Goal: Transaction & Acquisition: Purchase product/service

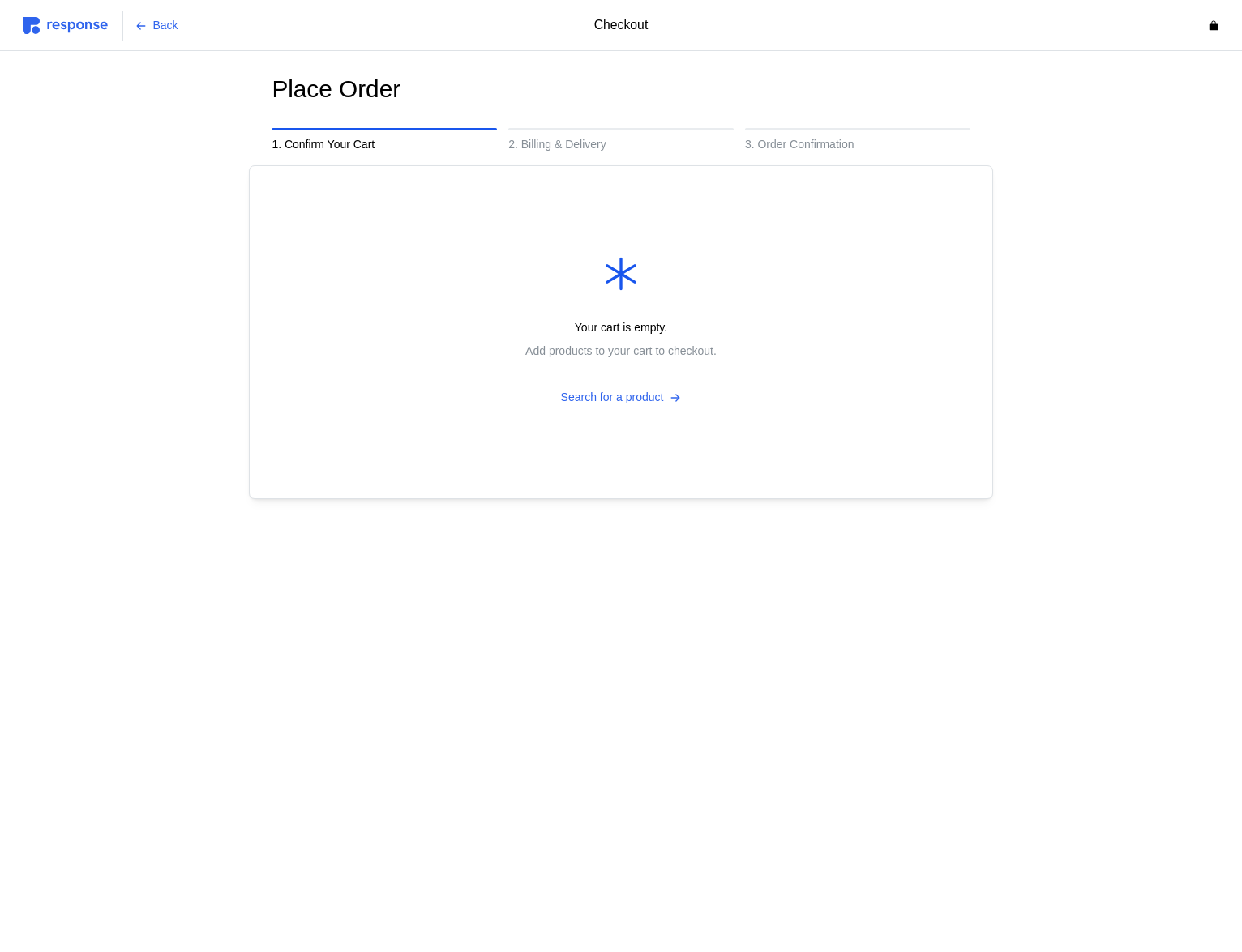
click at [69, 23] on img at bounding box center [66, 25] width 85 height 17
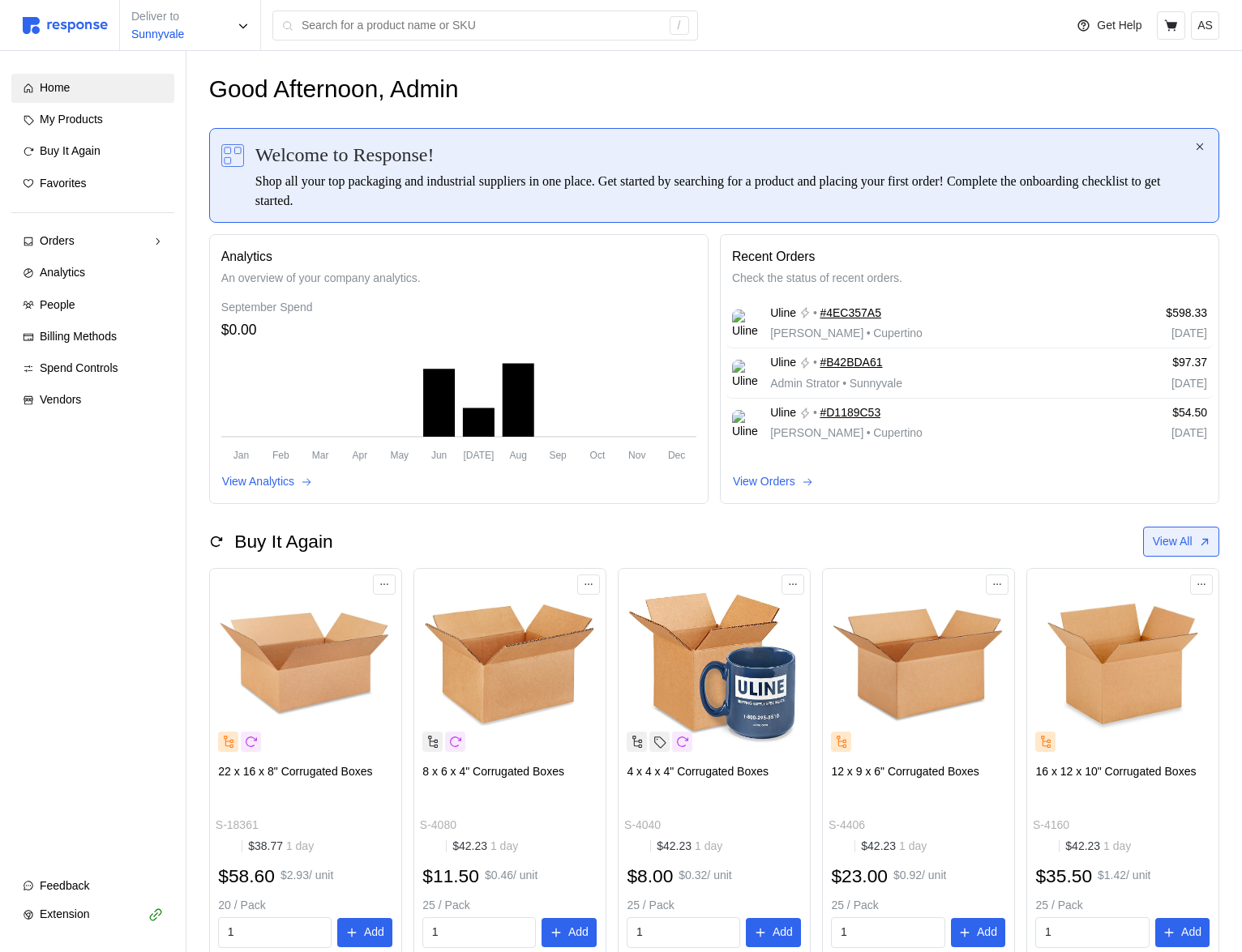
click at [1180, 550] on p "View All" at bounding box center [1173, 542] width 40 height 18
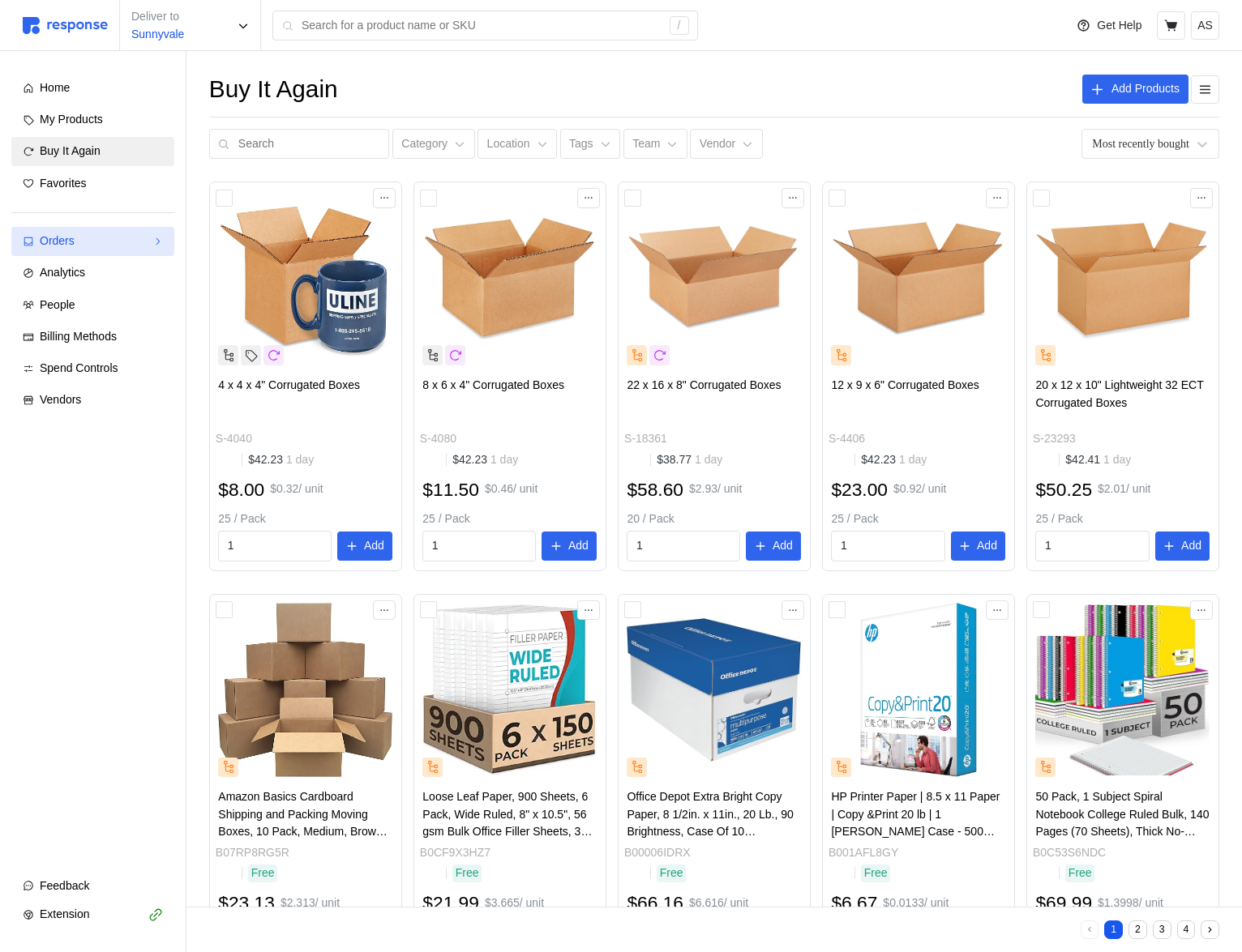
click at [105, 244] on div "Orders" at bounding box center [92, 241] width 106 height 18
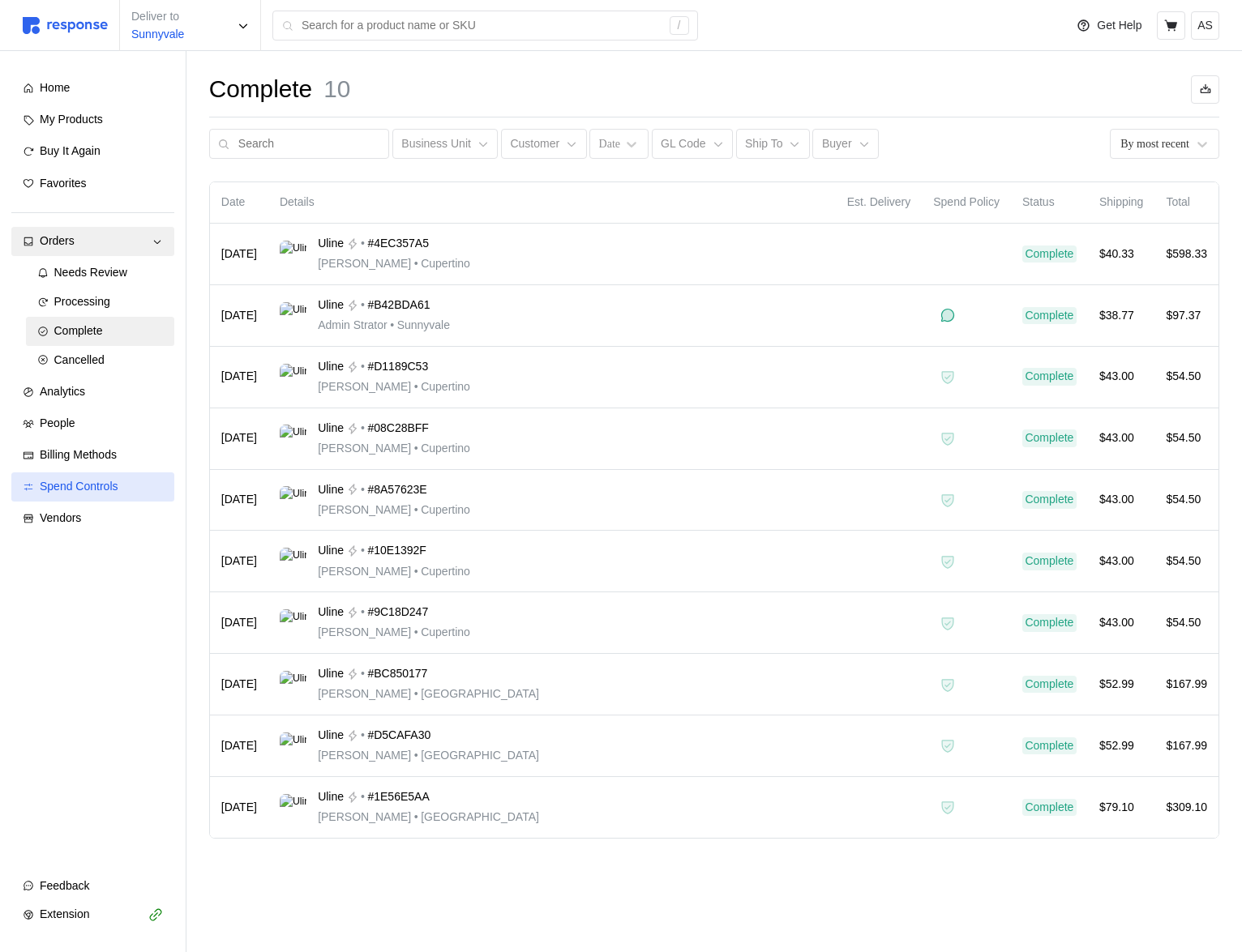
click at [104, 488] on span "Spend Controls" at bounding box center [78, 485] width 78 height 13
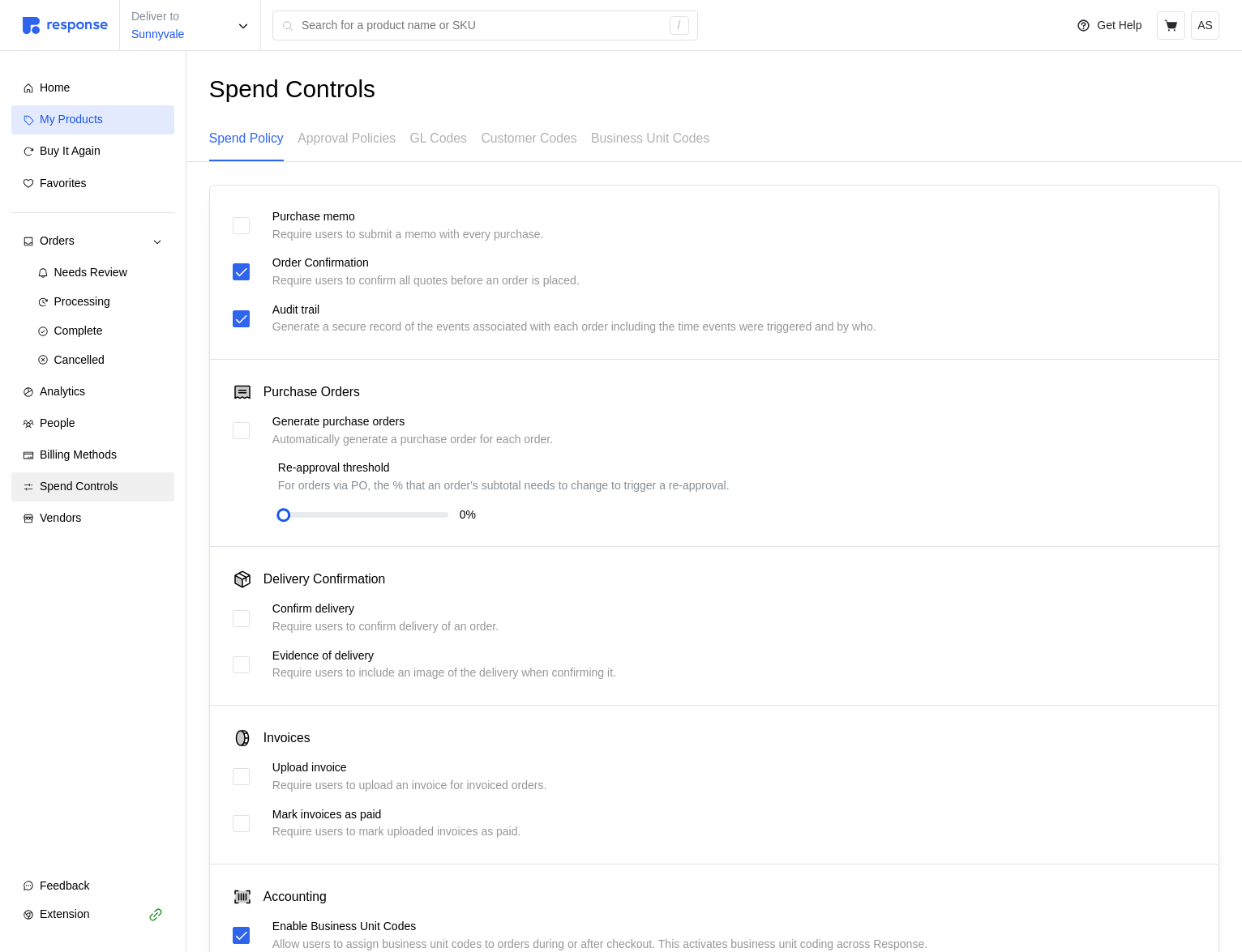
click at [108, 125] on div "My Products" at bounding box center [101, 120] width 123 height 18
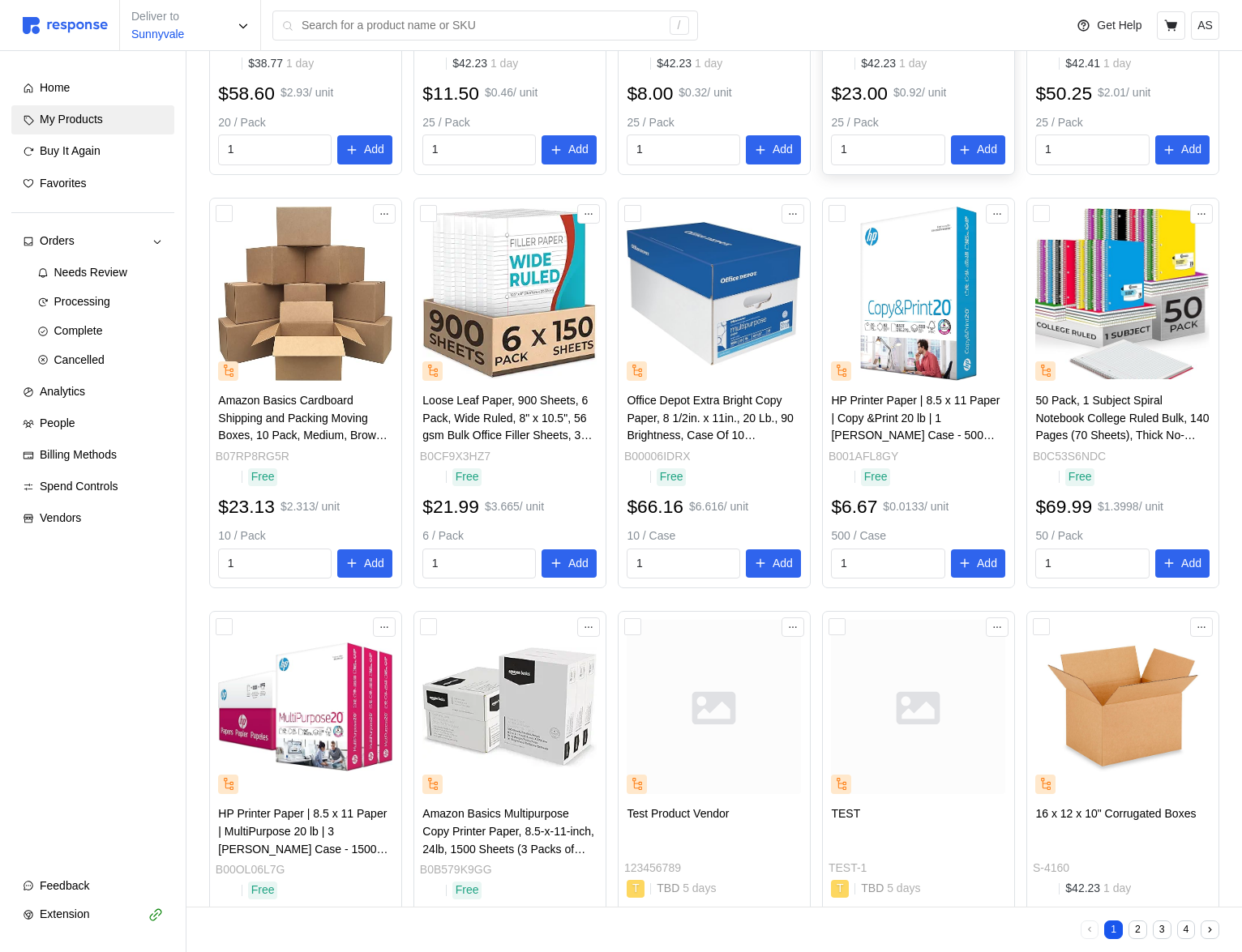
scroll to position [514, 0]
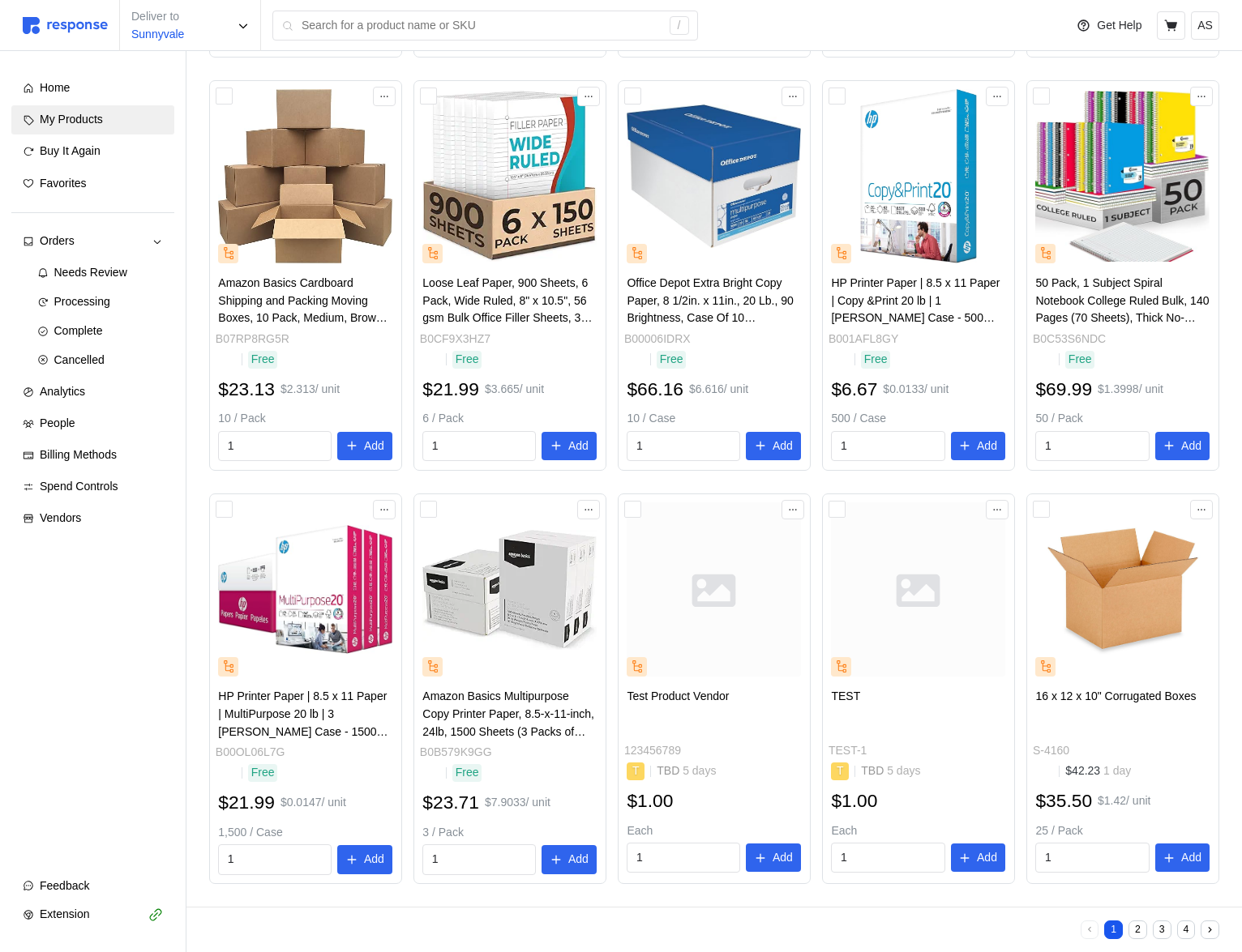
click at [1133, 929] on button "2" at bounding box center [1138, 930] width 19 height 19
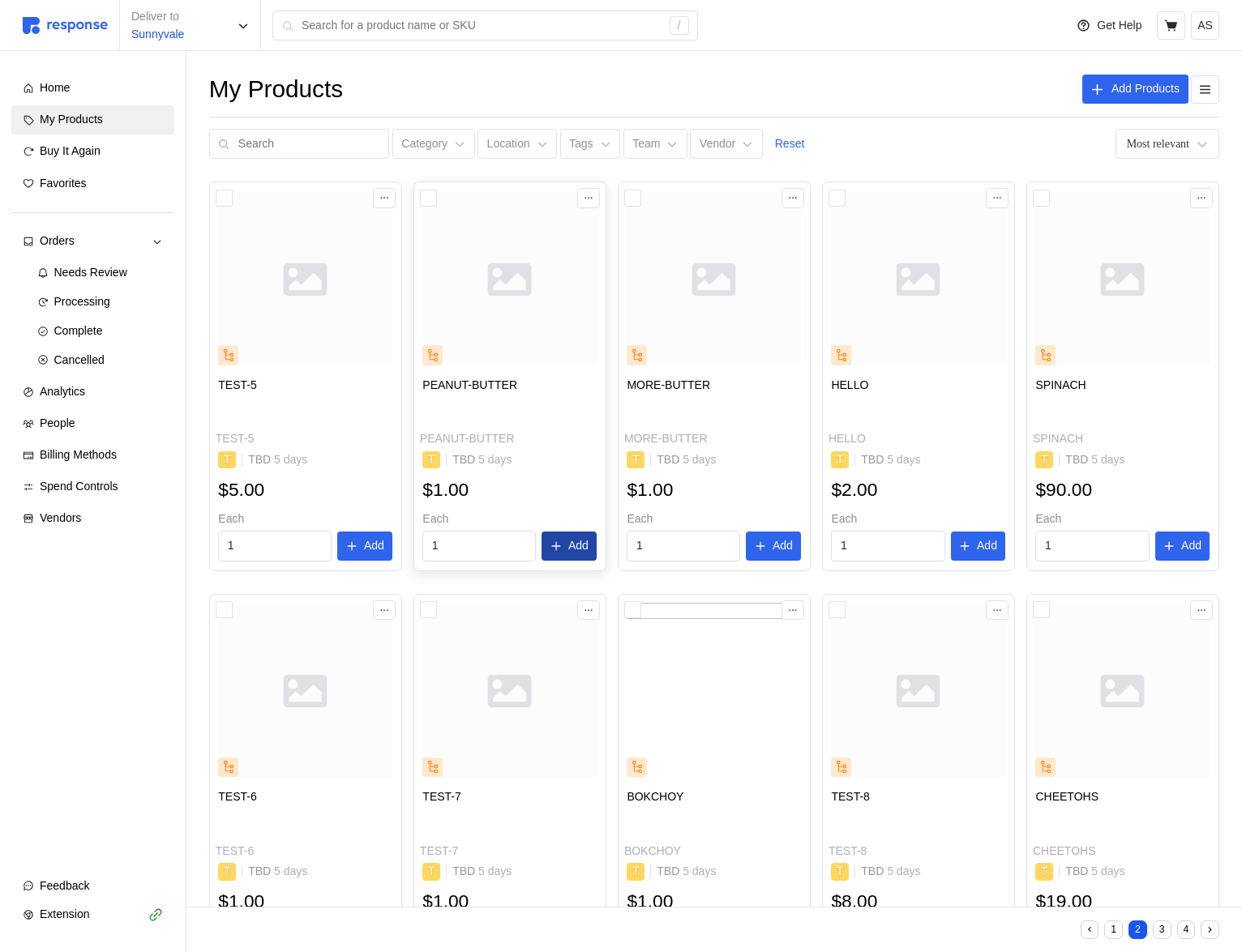
click at [577, 545] on p "Add" at bounding box center [578, 546] width 20 height 18
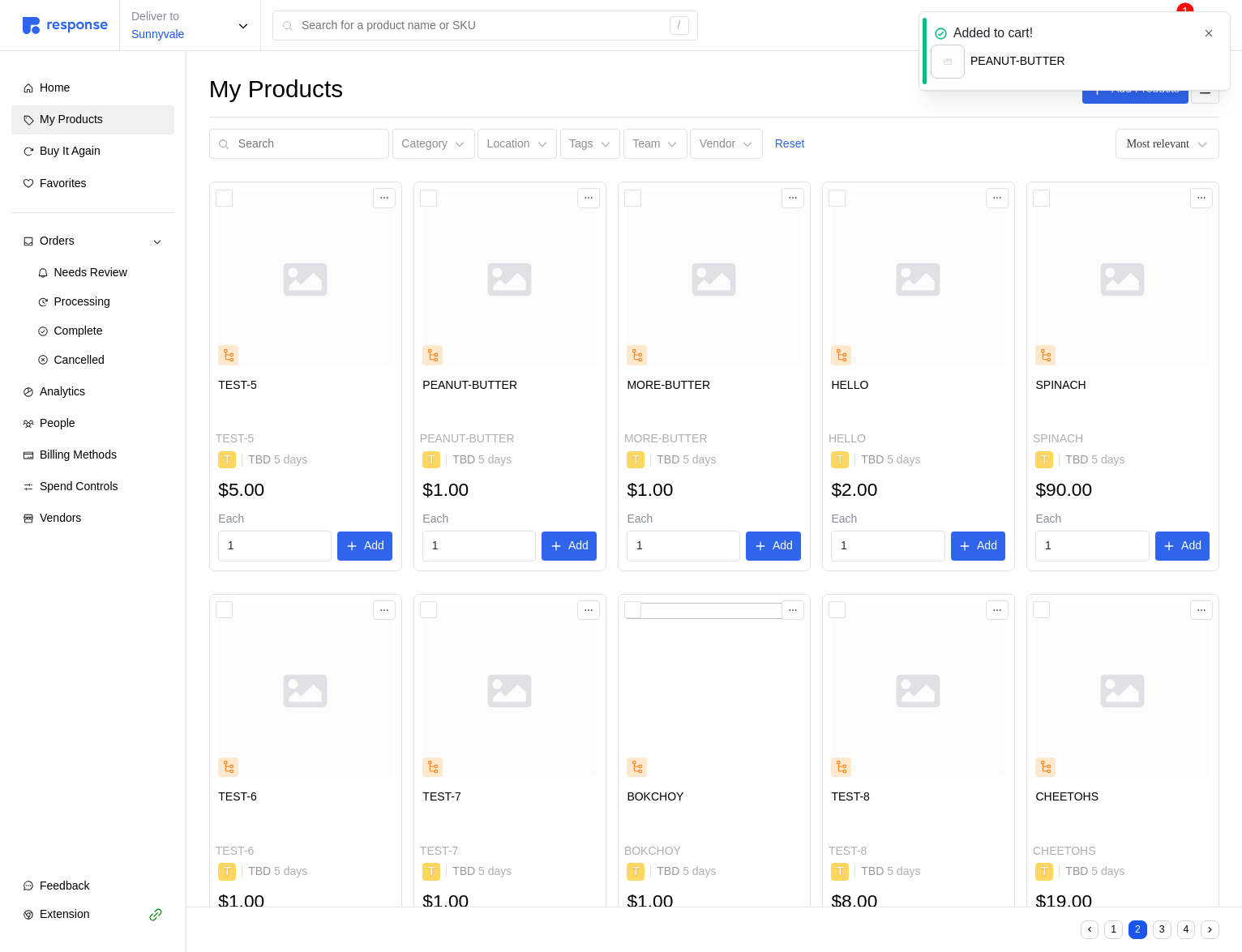
click at [1207, 36] on icon "button" at bounding box center [1208, 33] width 11 height 11
click at [1177, 29] on icon at bounding box center [1171, 26] width 15 height 15
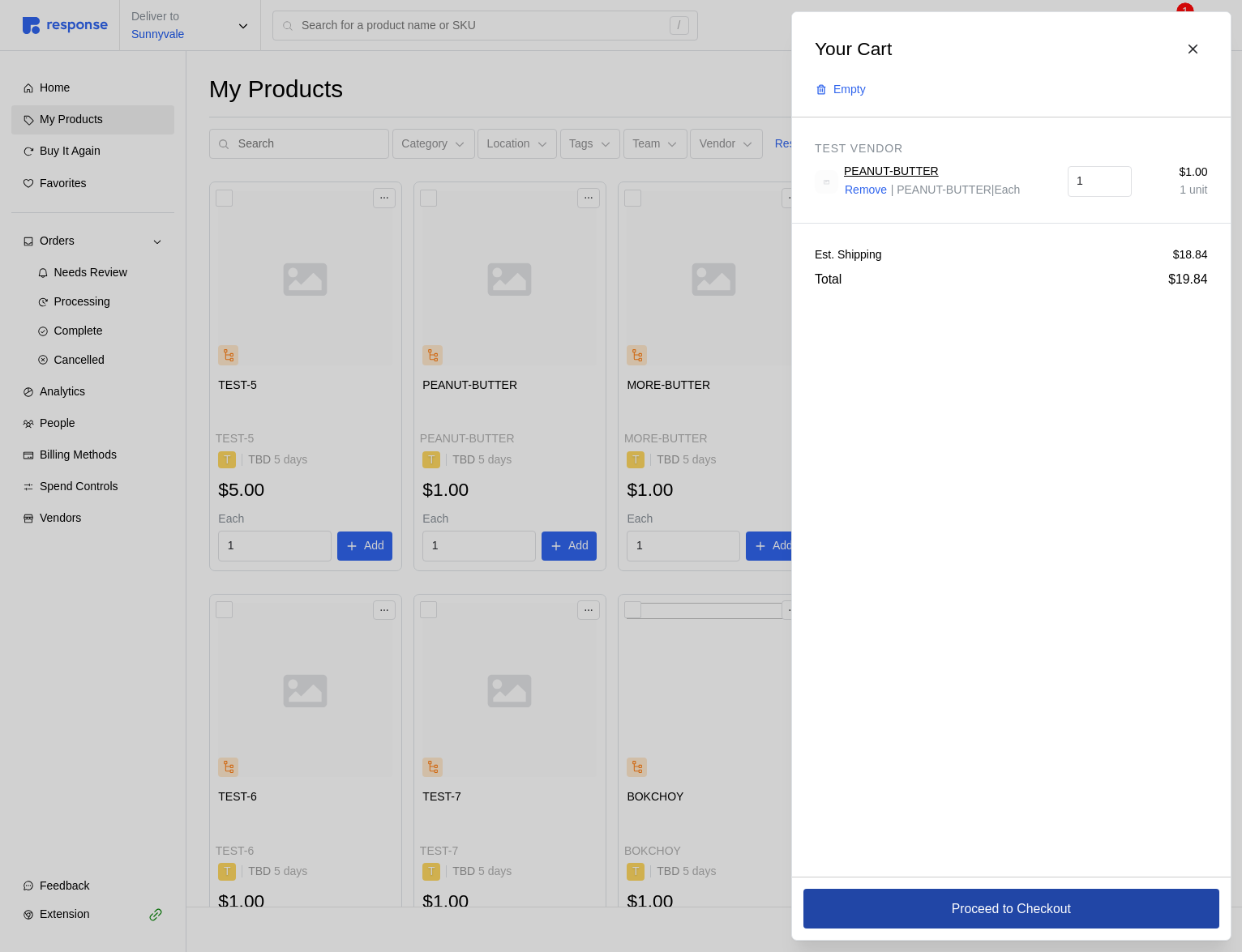
click at [930, 900] on button "Proceed to Checkout" at bounding box center [1011, 909] width 416 height 40
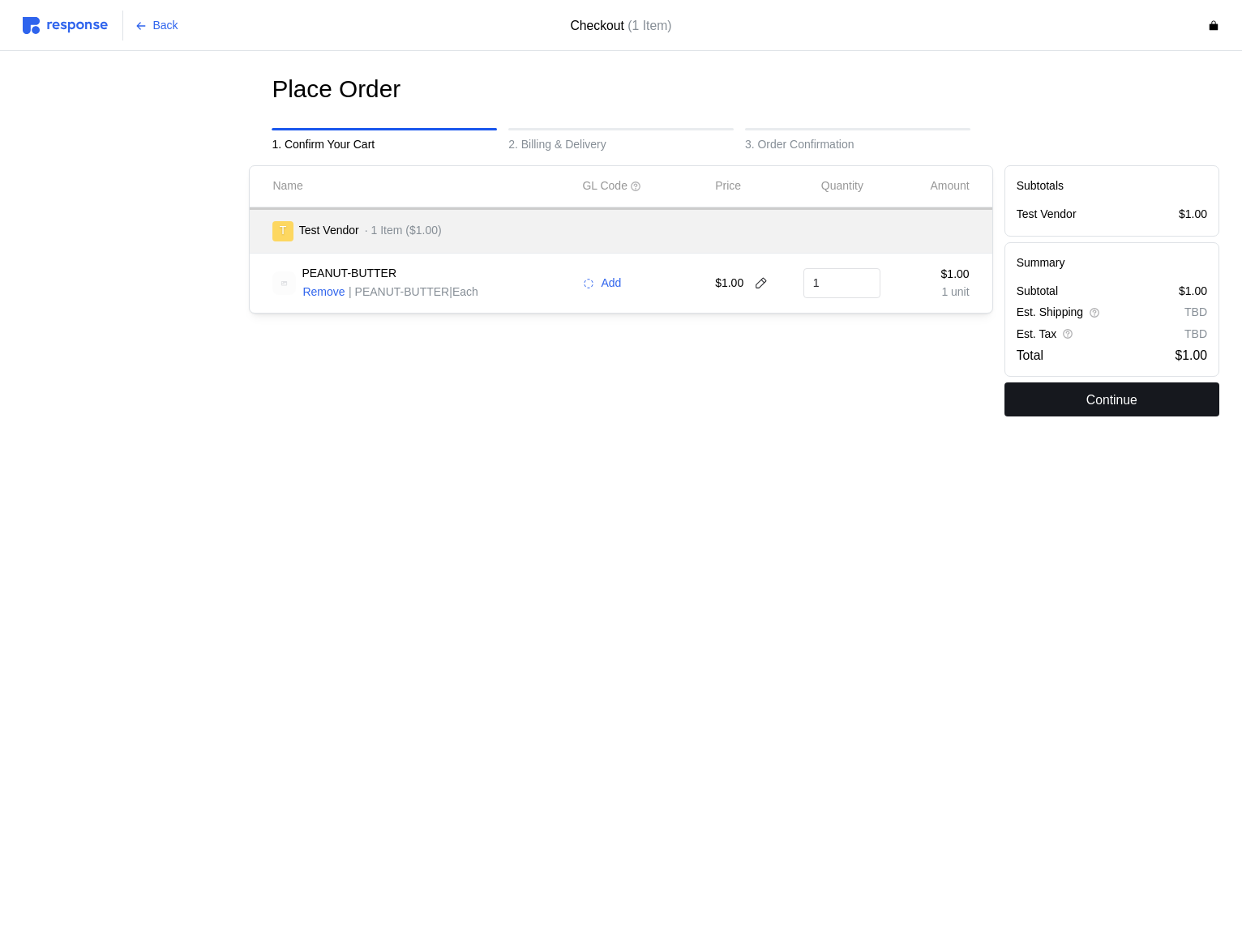
click at [1060, 405] on button "Continue" at bounding box center [1112, 399] width 214 height 34
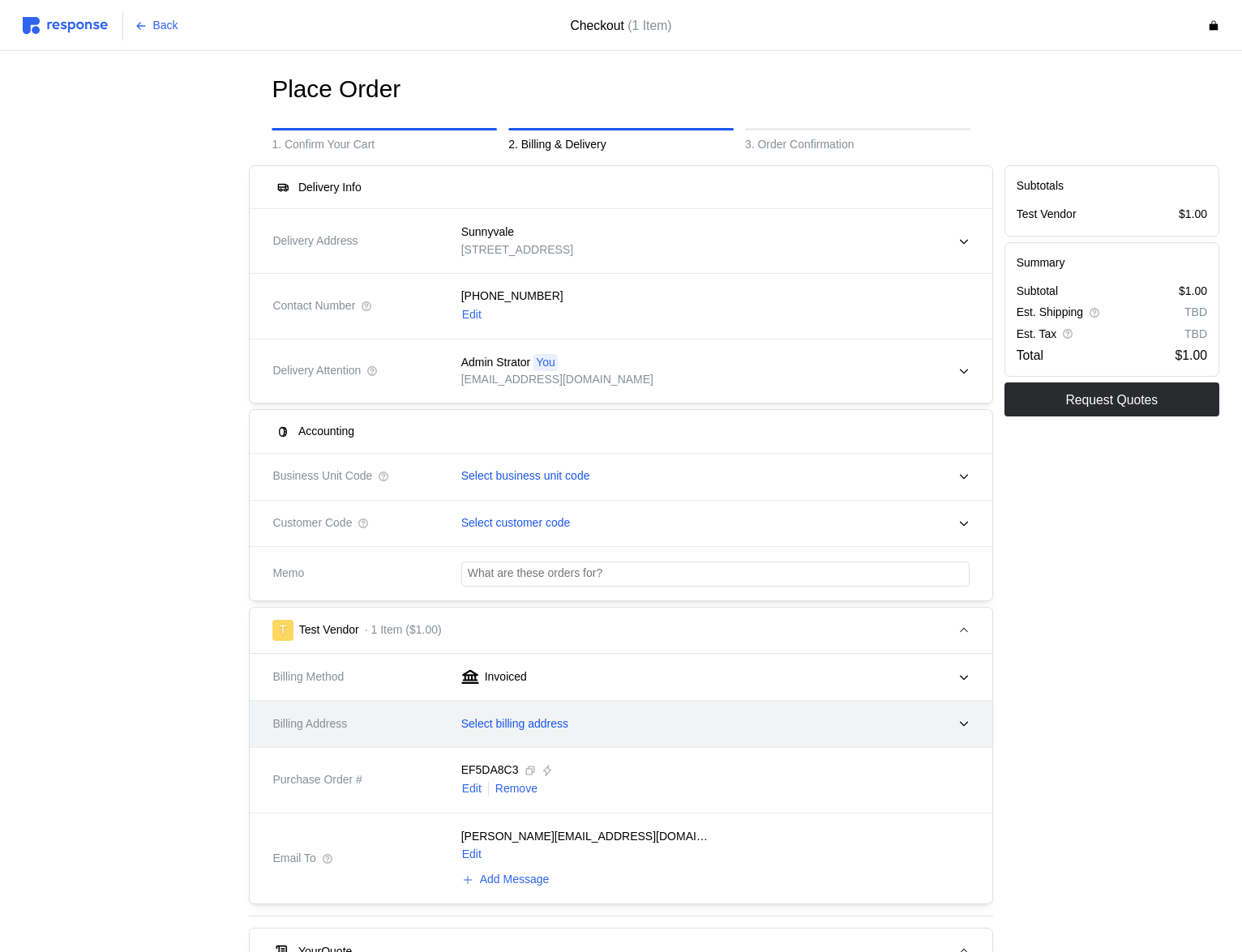
click at [554, 713] on div "Select billing address" at bounding box center [709, 725] width 519 height 41
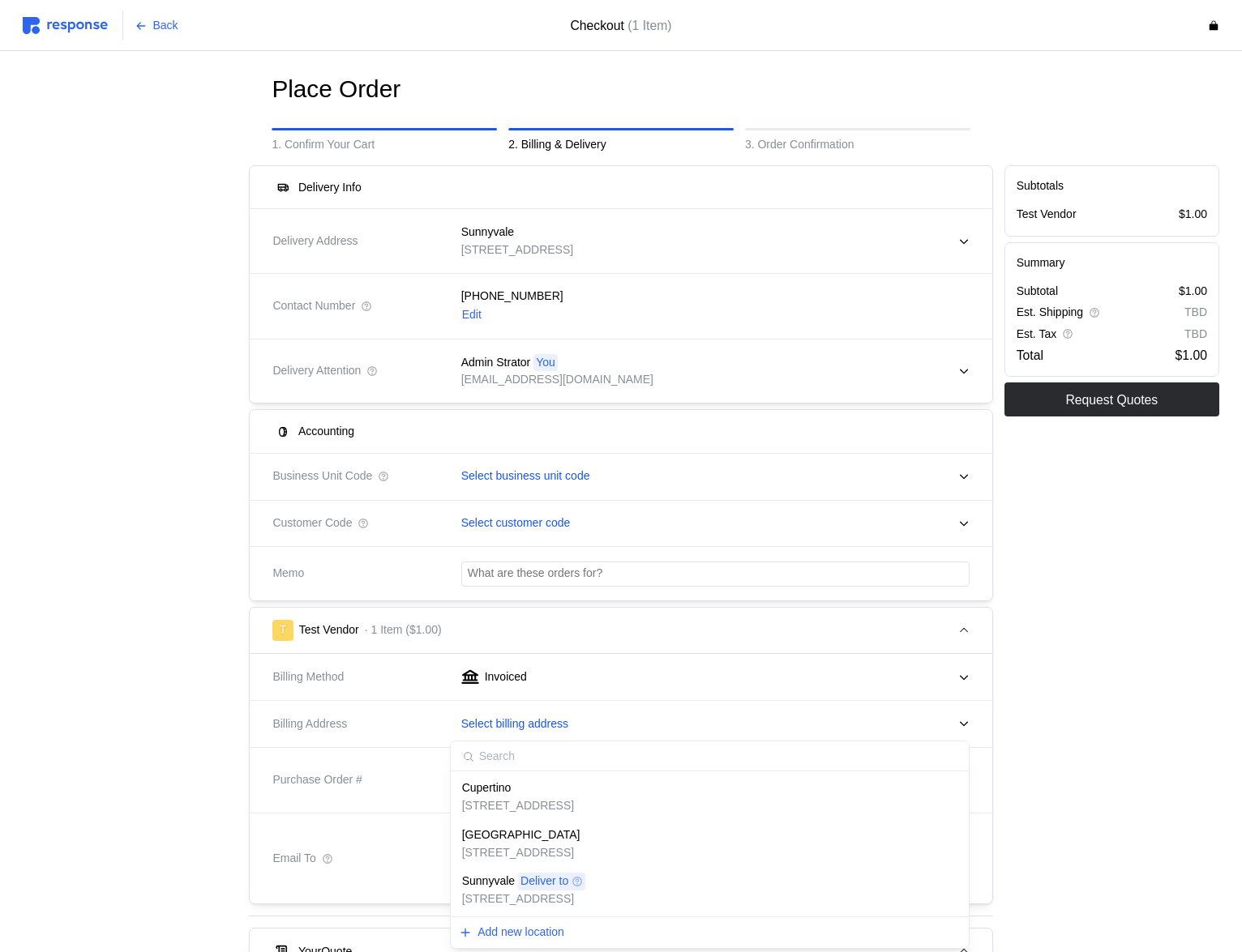
click at [539, 810] on p "123 Test Road, Cupertino, CA, 95014, United States" at bounding box center [517, 806] width 112 height 18
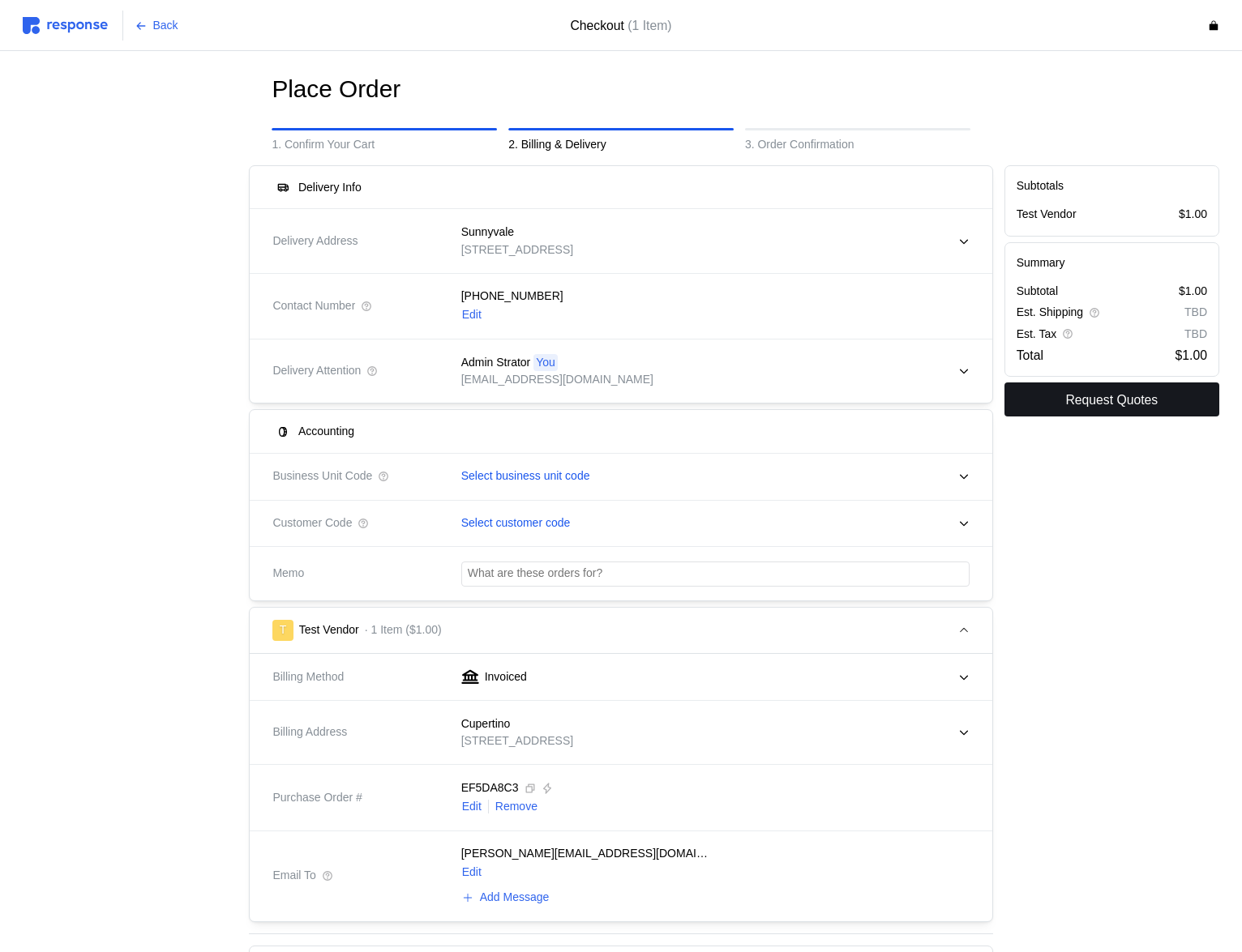
click at [1105, 393] on p "Request Quotes" at bounding box center [1111, 400] width 92 height 20
